Goal: Find specific page/section: Find specific page/section

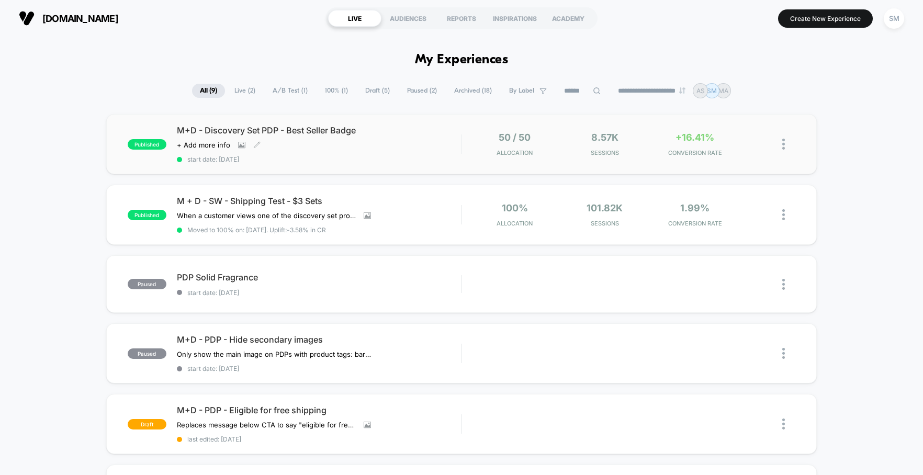
click at [208, 139] on div "M+D - Discovery Set PDP - Best Seller Badge Click to view images Click to edit …" at bounding box center [319, 144] width 284 height 38
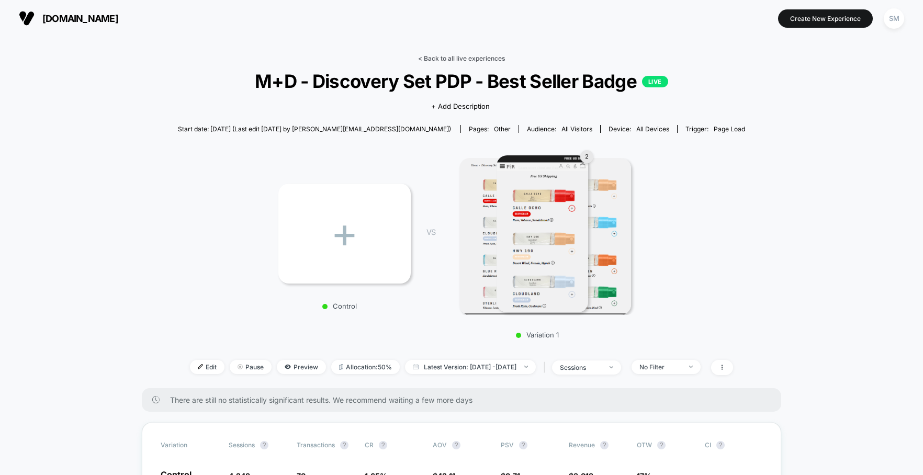
click at [442, 58] on link "< Back to all live experiences" at bounding box center [461, 58] width 87 height 8
